Goal: Find specific page/section: Find specific page/section

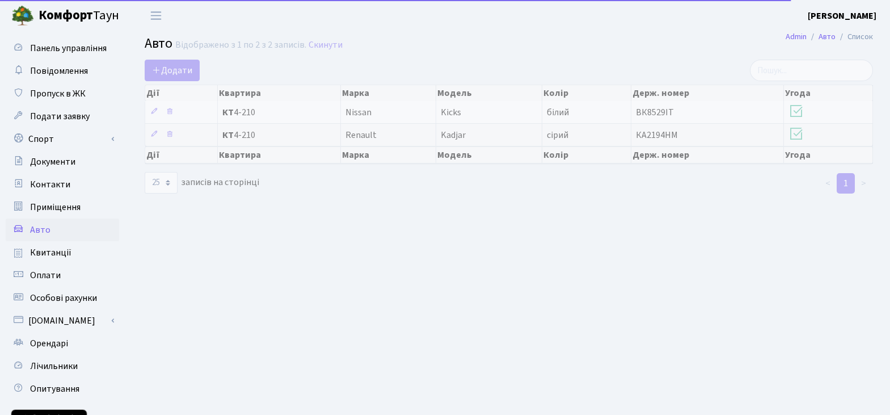
select select "25"
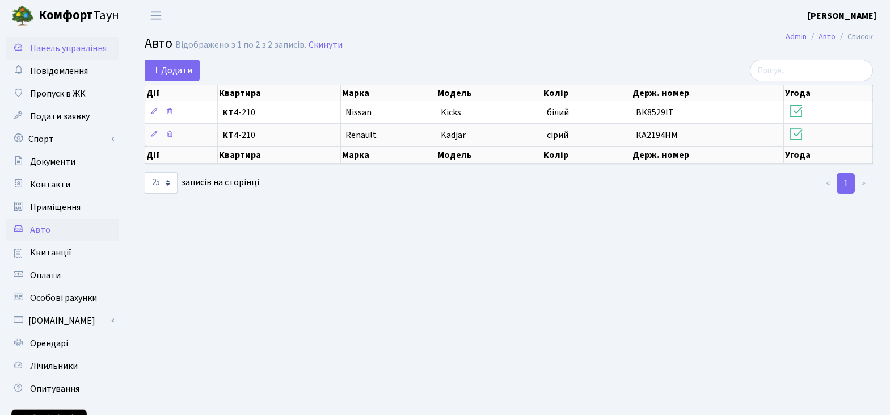
click at [71, 47] on span "Панель управління" at bounding box center [68, 48] width 77 height 12
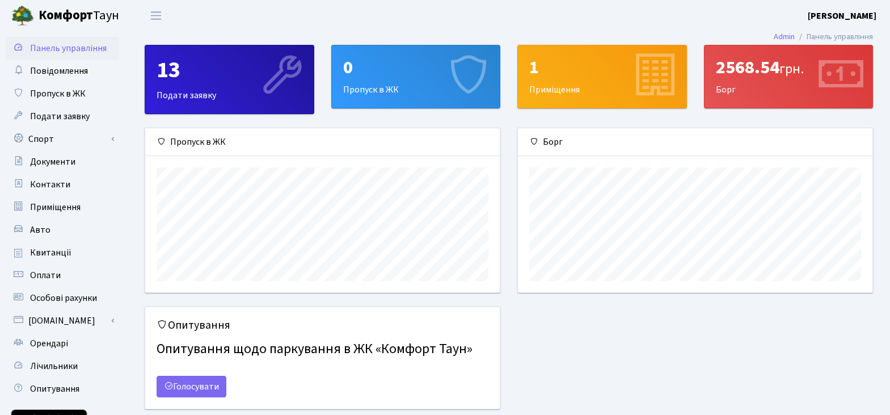
scroll to position [164, 355]
click at [49, 254] on span "Квитанції" at bounding box center [50, 252] width 41 height 12
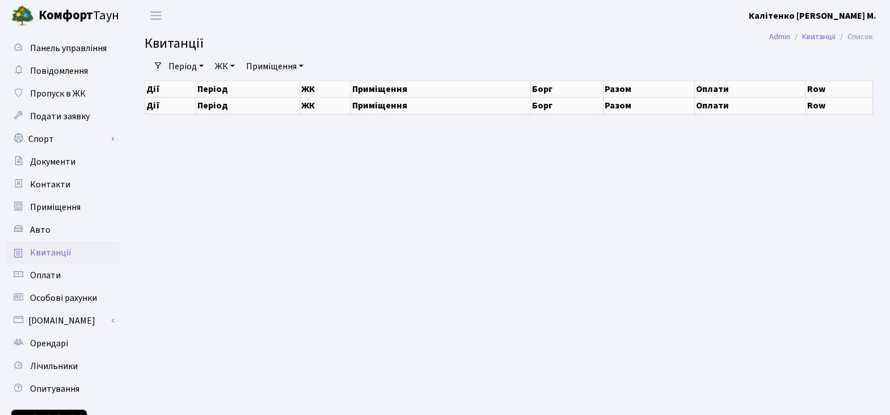
select select "25"
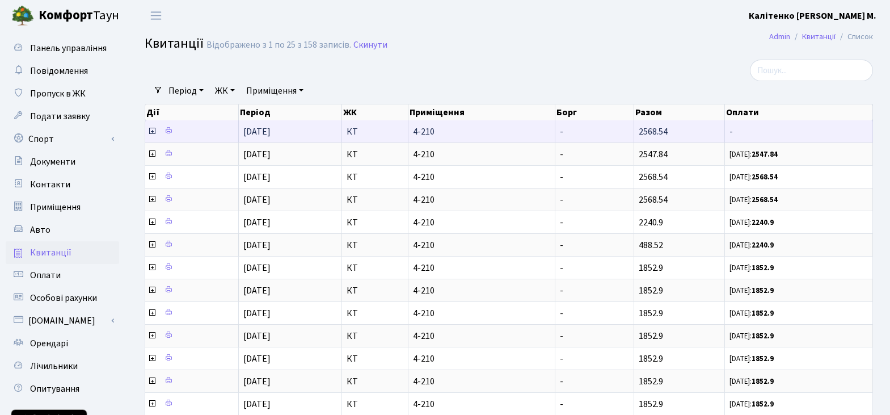
click at [153, 131] on icon at bounding box center [152, 131] width 9 height 9
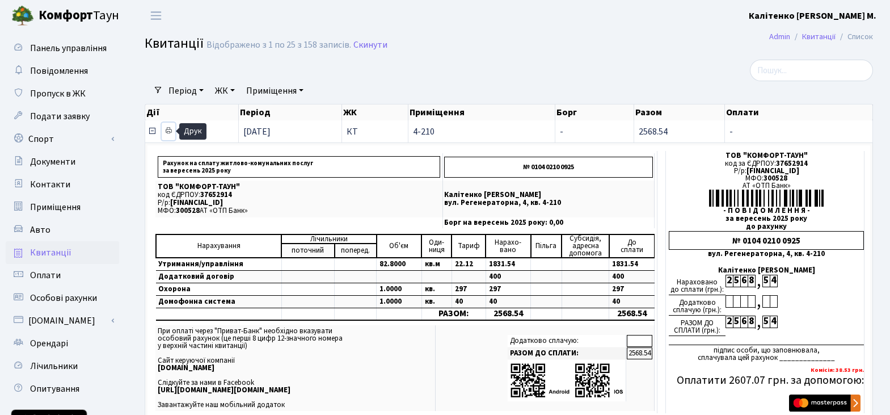
click at [169, 131] on icon at bounding box center [169, 131] width 8 height 8
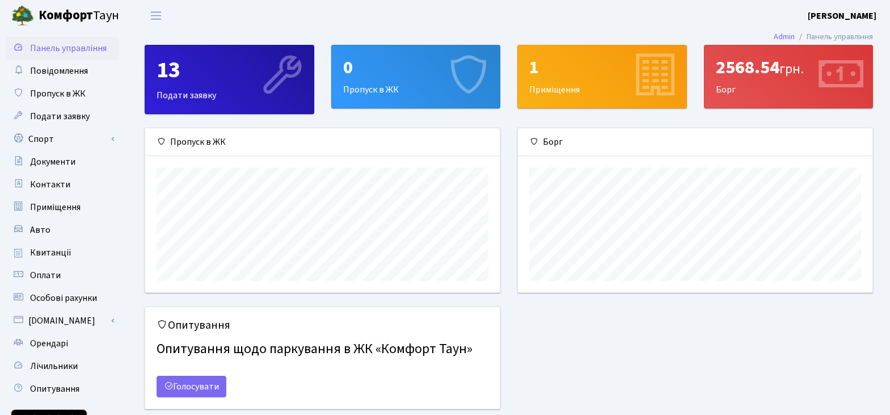
scroll to position [164, 355]
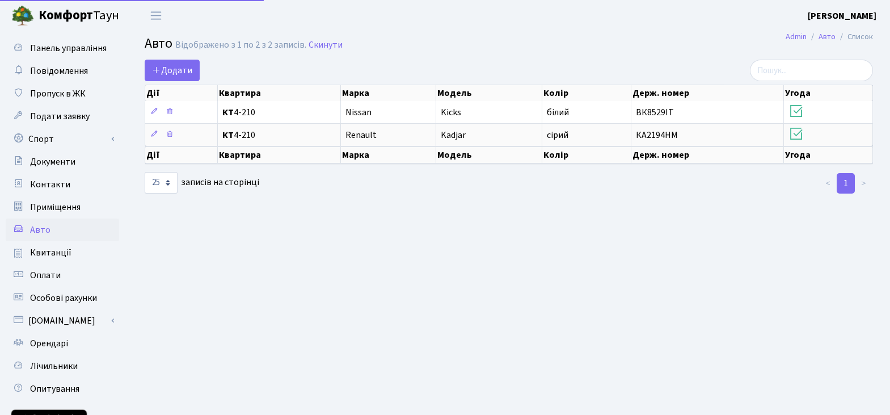
select select "25"
